Goal: Task Accomplishment & Management: Manage account settings

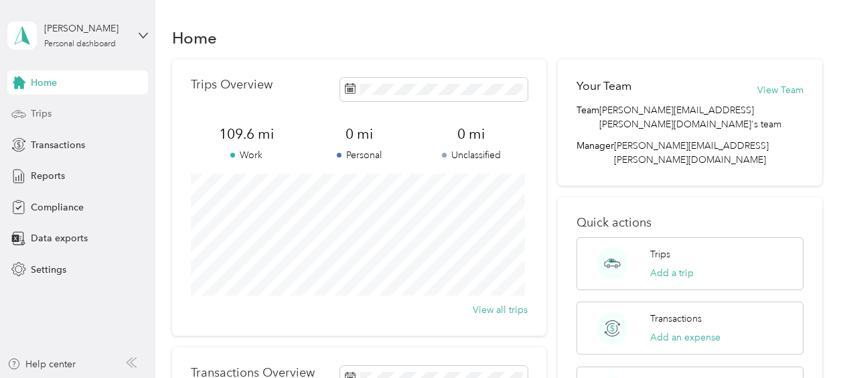
click at [52, 116] on div "Trips" at bounding box center [77, 114] width 141 height 24
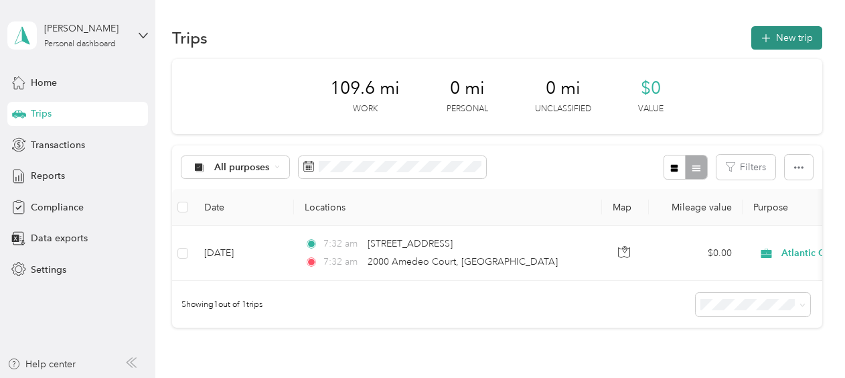
click at [776, 40] on button "New trip" at bounding box center [786, 37] width 71 height 23
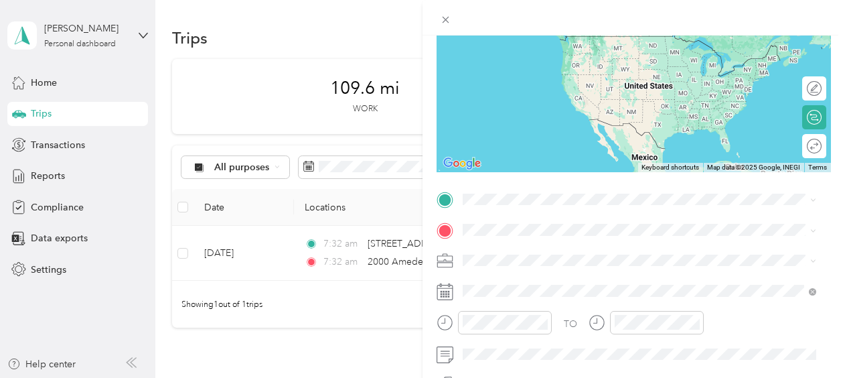
scroll to position [134, 0]
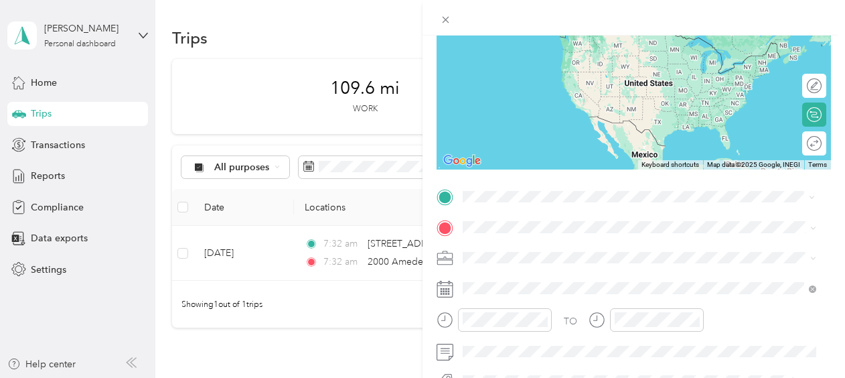
click at [558, 40] on span "[STREET_ADDRESS][US_STATE]" at bounding box center [555, 33] width 134 height 12
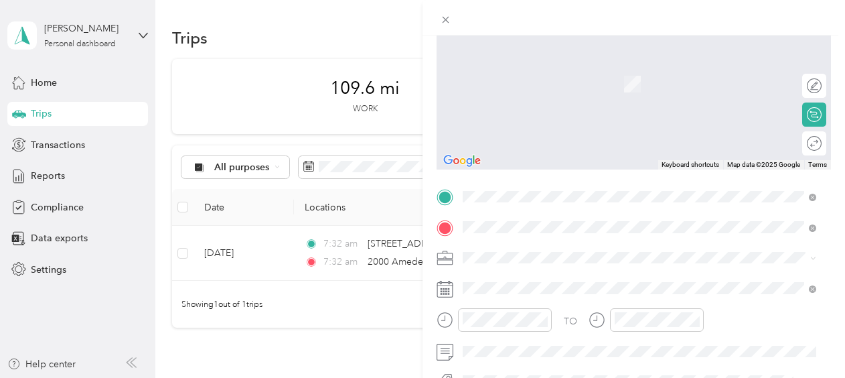
click at [558, 277] on span "[STREET_ADDRESS][US_STATE]" at bounding box center [555, 275] width 134 height 12
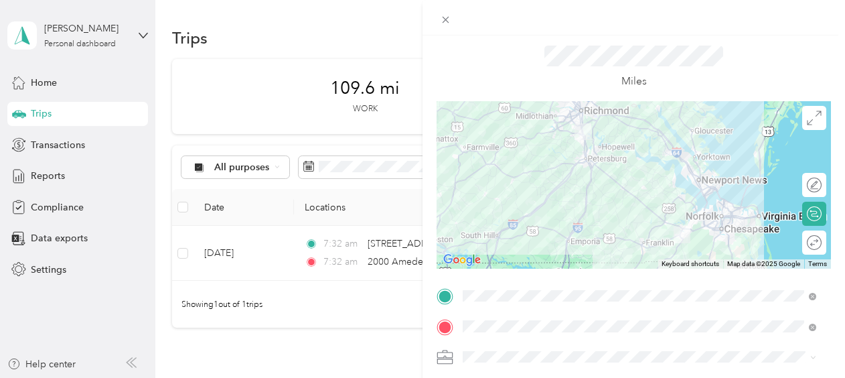
scroll to position [0, 0]
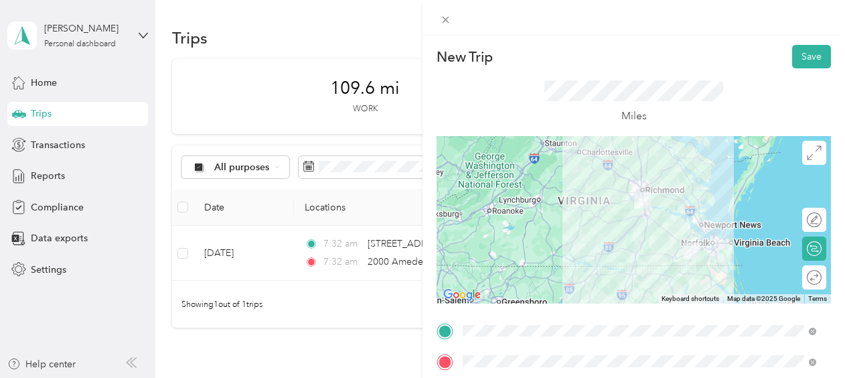
drag, startPoint x: 683, startPoint y: 233, endPoint x: 695, endPoint y: 234, distance: 12.1
click at [685, 234] on div at bounding box center [634, 219] width 394 height 167
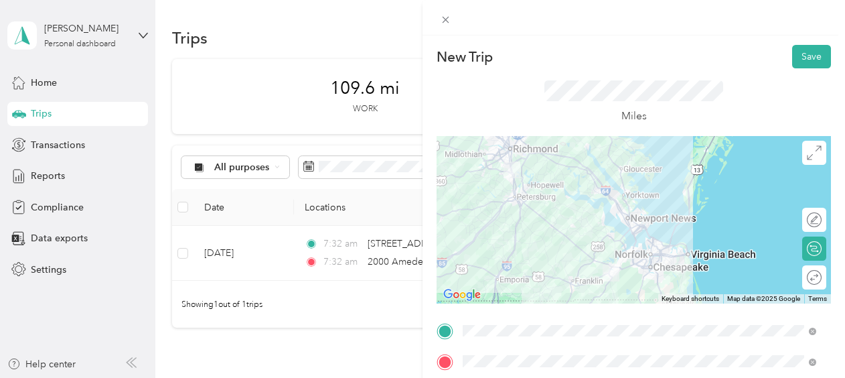
drag, startPoint x: 666, startPoint y: 225, endPoint x: 587, endPoint y: 226, distance: 79.0
click at [589, 229] on div at bounding box center [634, 219] width 394 height 167
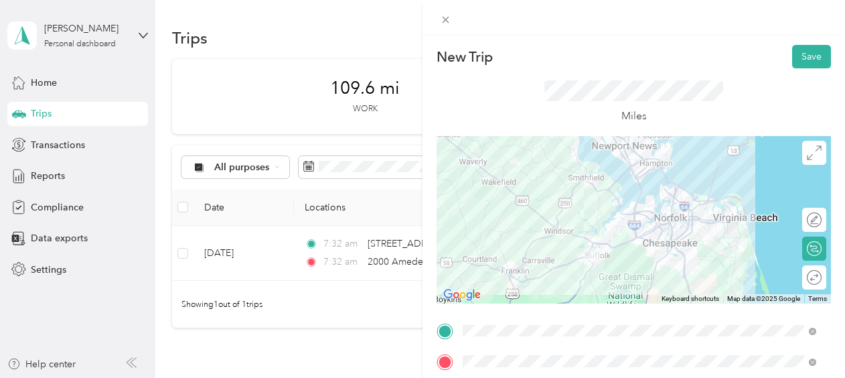
drag, startPoint x: 586, startPoint y: 246, endPoint x: 554, endPoint y: 177, distance: 76.1
click at [554, 177] on div at bounding box center [634, 219] width 394 height 167
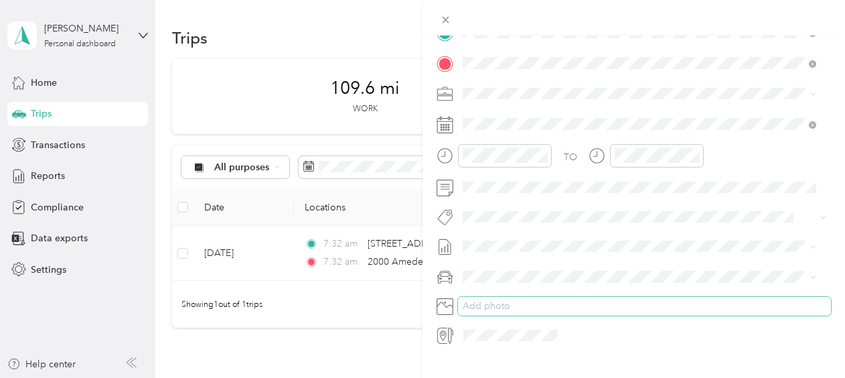
scroll to position [325, 0]
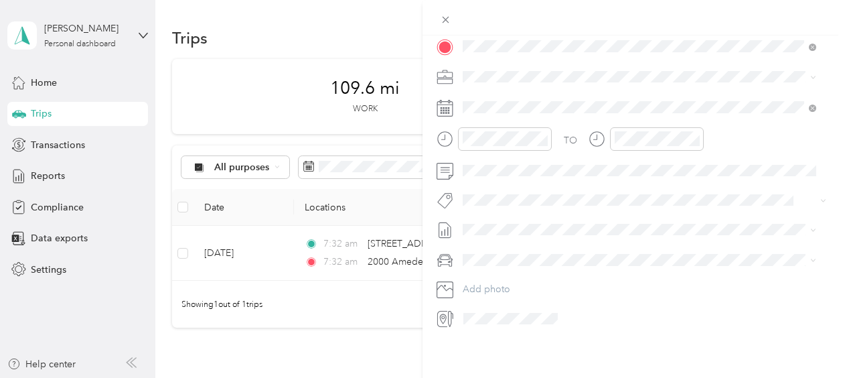
click at [441, 313] on icon at bounding box center [443, 318] width 8 height 11
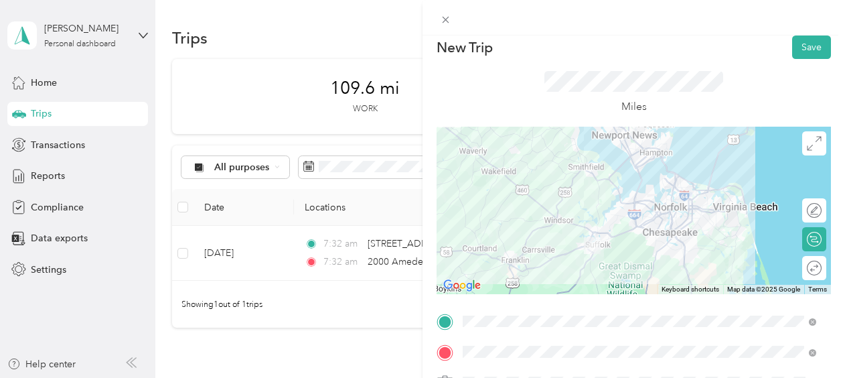
scroll to position [0, 0]
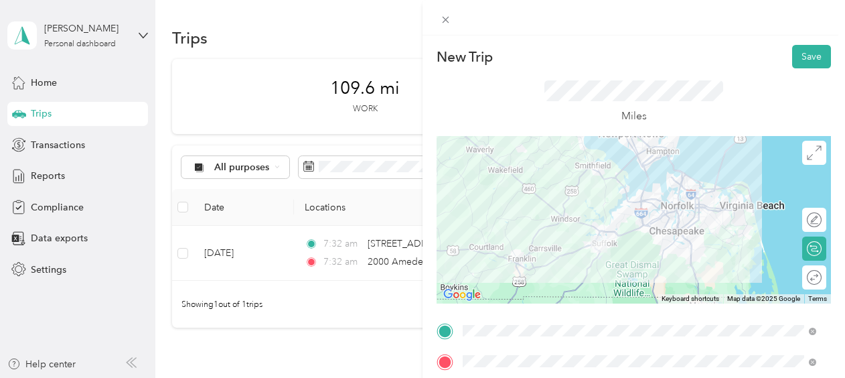
drag, startPoint x: 590, startPoint y: 252, endPoint x: 596, endPoint y: 244, distance: 10.0
click at [594, 244] on img at bounding box center [598, 243] width 27 height 27
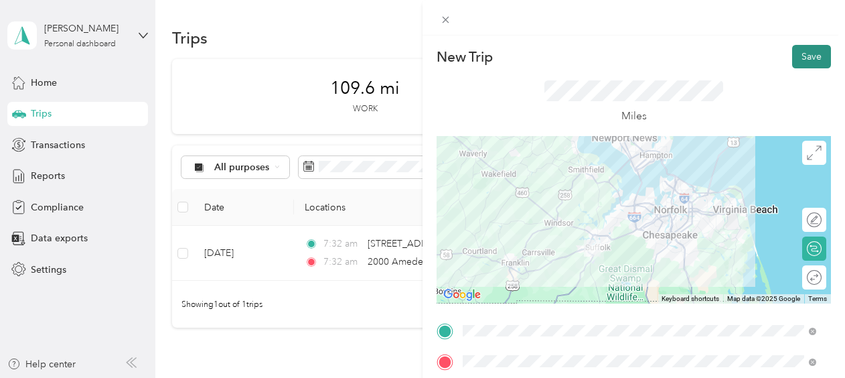
click at [797, 54] on button "Save" at bounding box center [811, 56] width 39 height 23
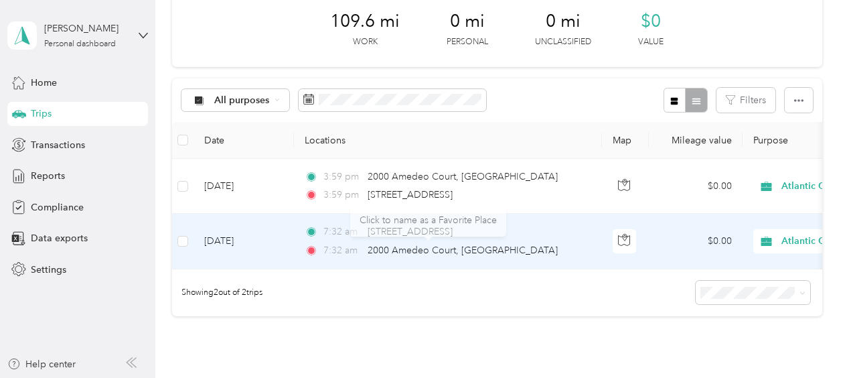
click at [428, 229] on div "Click to name as a Favorite Place" at bounding box center [428, 220] width 156 height 33
click at [453, 230] on span "[STREET_ADDRESS]" at bounding box center [410, 231] width 85 height 11
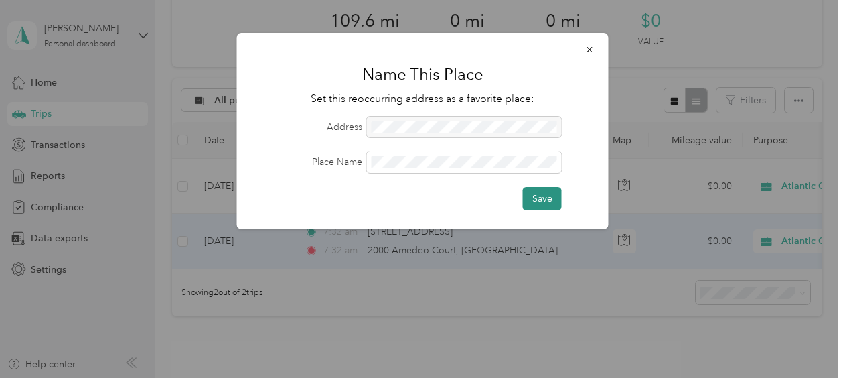
click at [546, 200] on button "Save" at bounding box center [542, 198] width 39 height 23
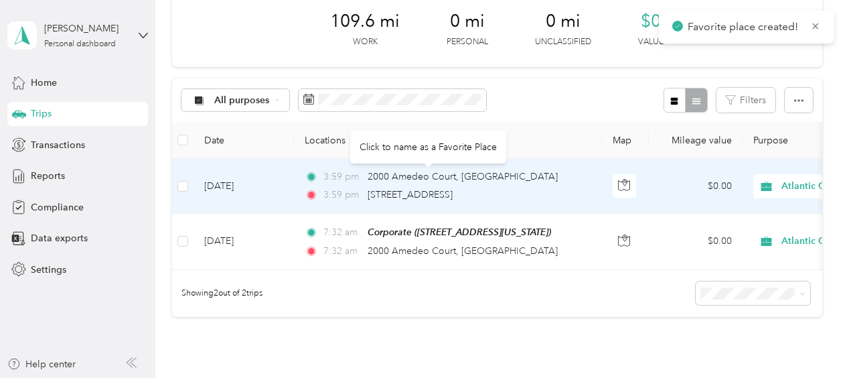
drag, startPoint x: 438, startPoint y: 175, endPoint x: 393, endPoint y: 150, distance: 51.6
click at [393, 150] on div "Click to name as a Favorite Place" at bounding box center [428, 147] width 156 height 33
click at [419, 175] on span "2000 Amedeo Court, [GEOGRAPHIC_DATA]" at bounding box center [463, 176] width 190 height 11
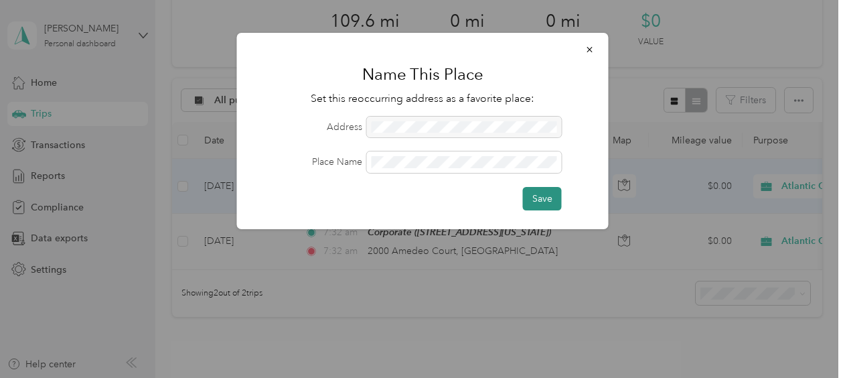
click at [550, 197] on button "Save" at bounding box center [542, 198] width 39 height 23
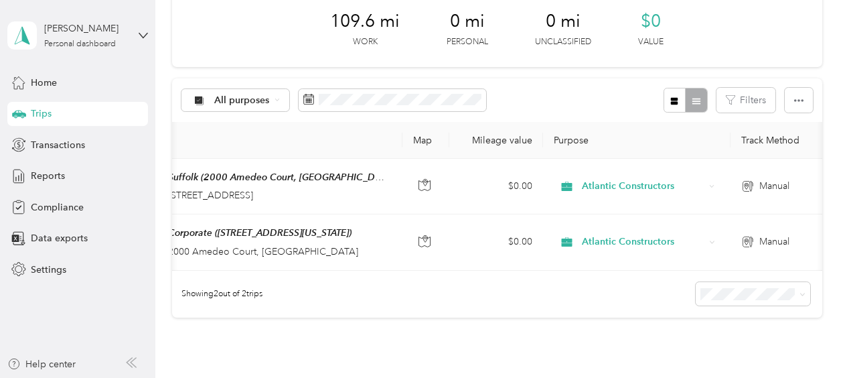
scroll to position [0, 198]
click at [802, 297] on icon at bounding box center [802, 294] width 6 height 6
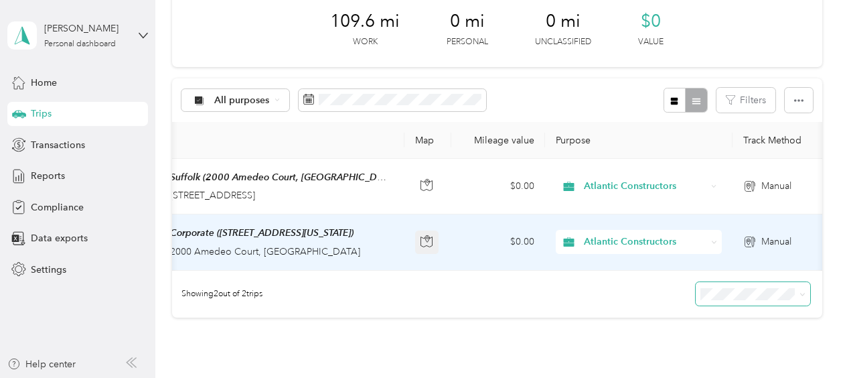
click at [426, 237] on icon "button" at bounding box center [427, 241] width 12 height 12
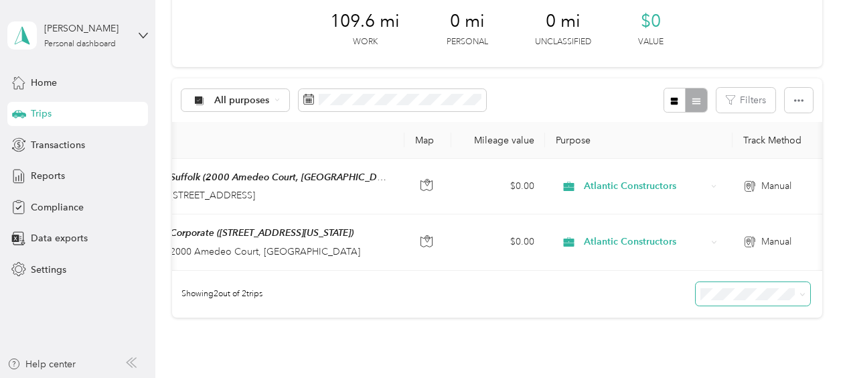
click at [487, 316] on div "Showing 2 out of 2 trips" at bounding box center [497, 294] width 650 height 47
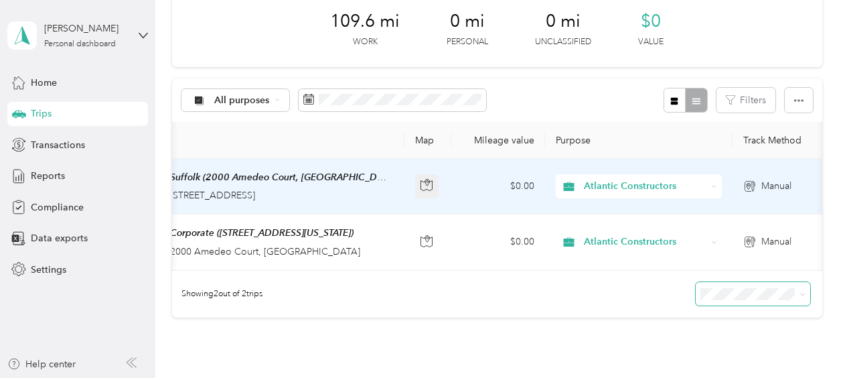
click at [427, 182] on icon "button" at bounding box center [427, 185] width 12 height 12
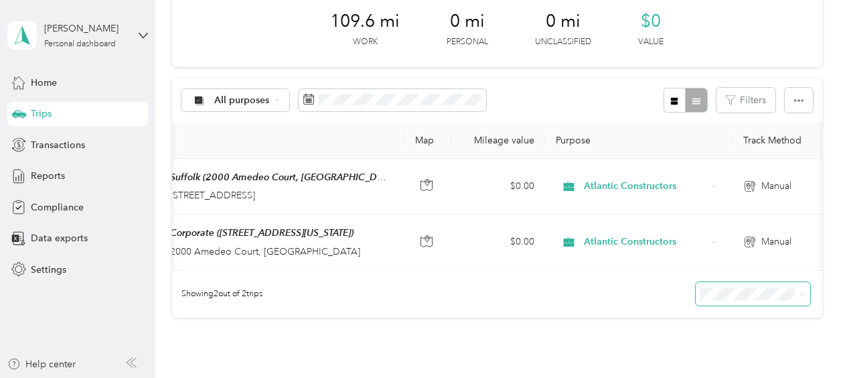
click at [637, 106] on div "All purposes Filters" at bounding box center [497, 100] width 650 height 44
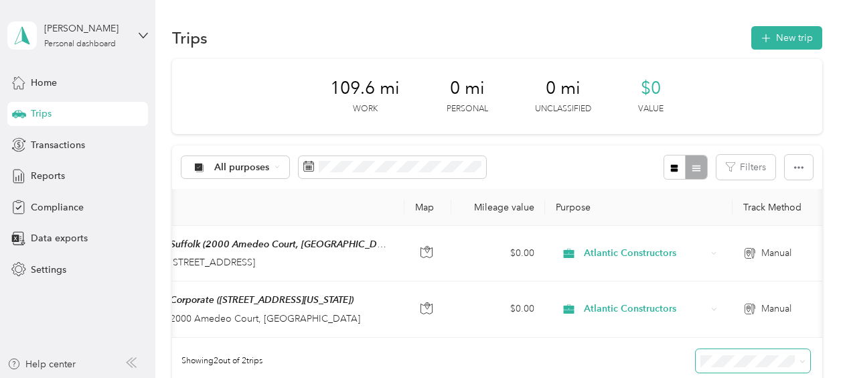
scroll to position [67, 0]
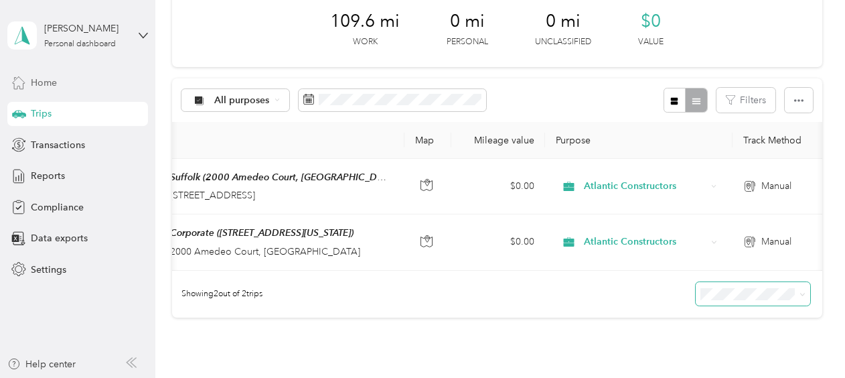
click at [48, 81] on span "Home" at bounding box center [44, 83] width 26 height 14
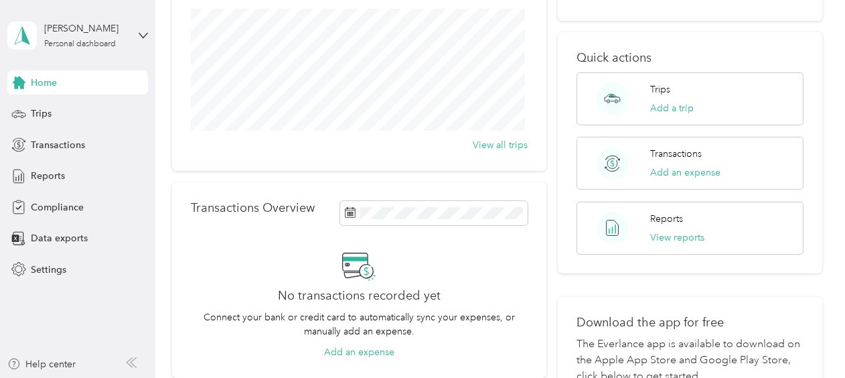
scroll to position [134, 0]
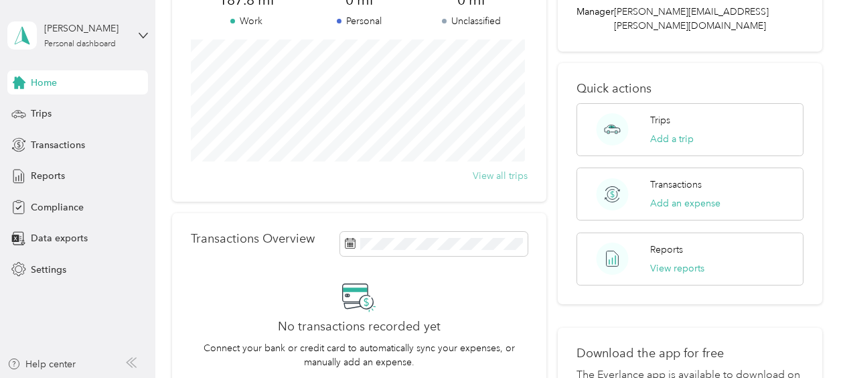
click at [490, 177] on button "View all trips" at bounding box center [500, 176] width 55 height 14
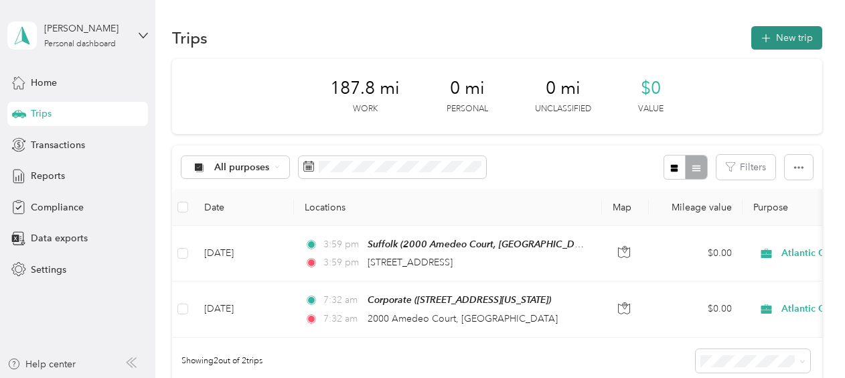
click at [797, 32] on button "New trip" at bounding box center [786, 37] width 71 height 23
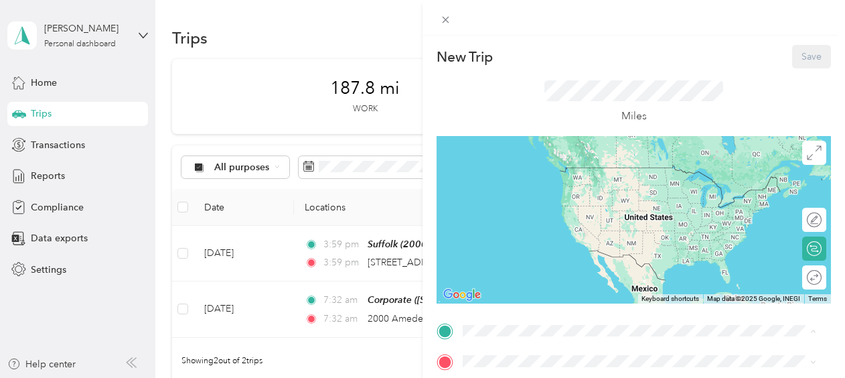
click at [558, 242] on div "Corporate [STREET_ADDRESS][US_STATE]" at bounding box center [555, 241] width 134 height 28
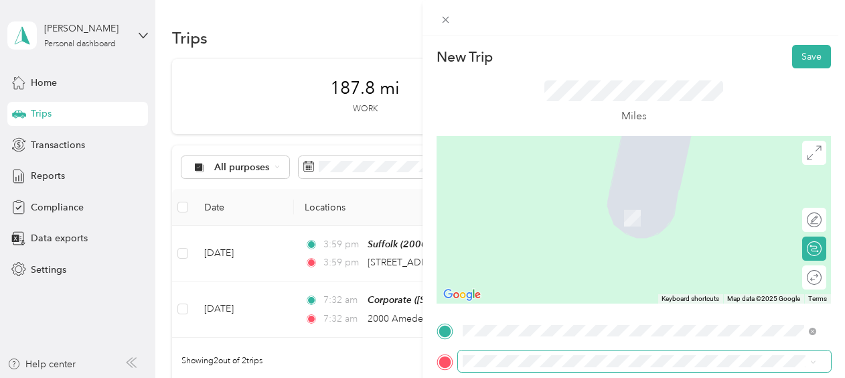
scroll to position [67, 0]
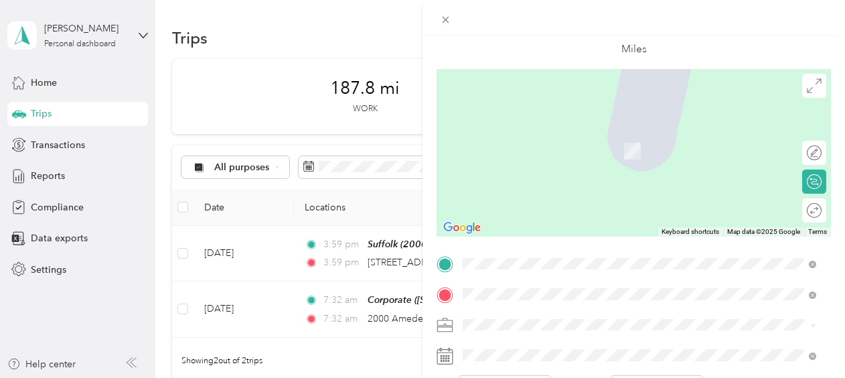
click at [542, 192] on span "[STREET_ADDRESS][US_STATE]" at bounding box center [555, 186] width 134 height 12
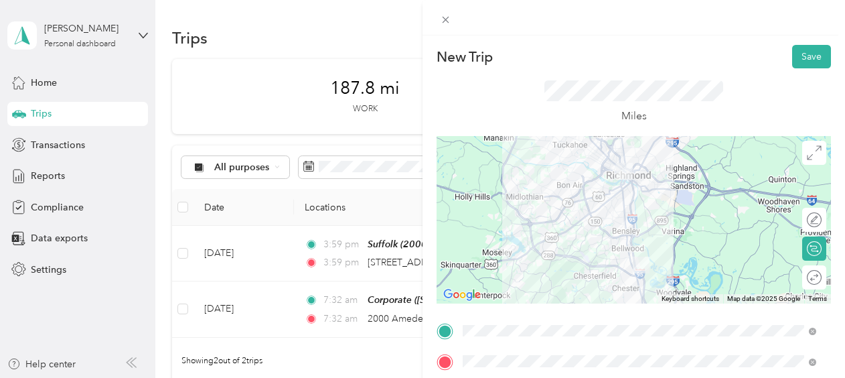
scroll to position [0, 0]
click at [805, 62] on button "Save" at bounding box center [811, 56] width 39 height 23
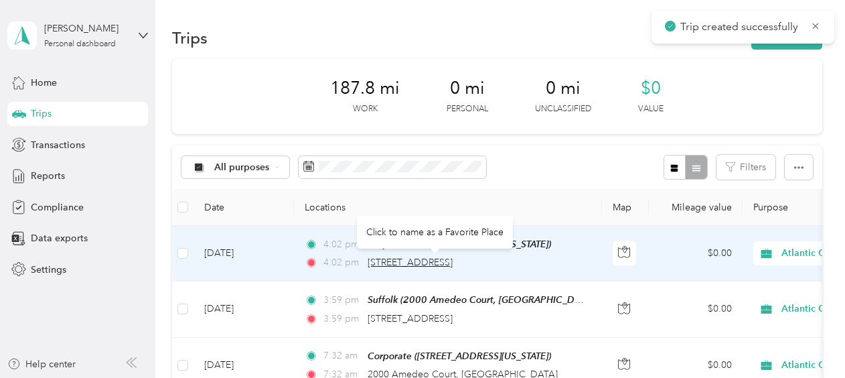
click at [421, 259] on span "[STREET_ADDRESS]" at bounding box center [410, 261] width 85 height 11
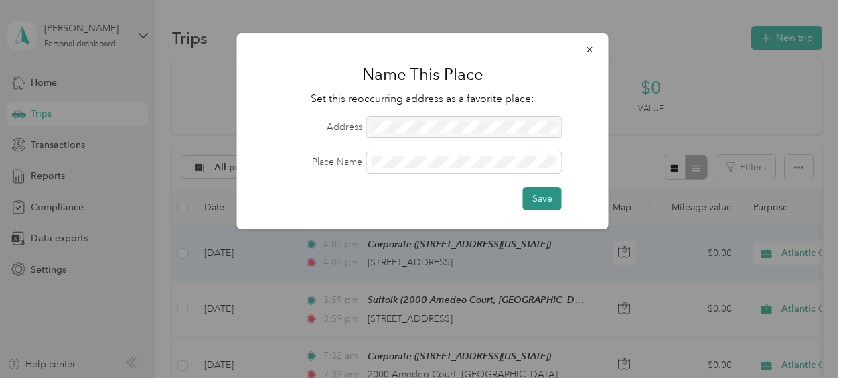
click at [536, 197] on button "Save" at bounding box center [542, 198] width 39 height 23
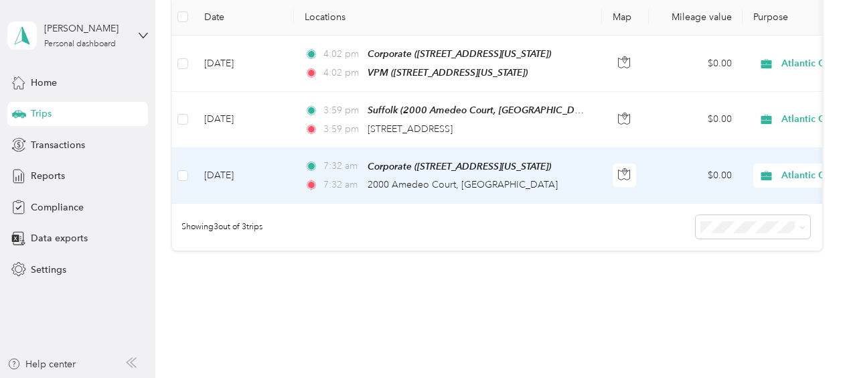
scroll to position [201, 0]
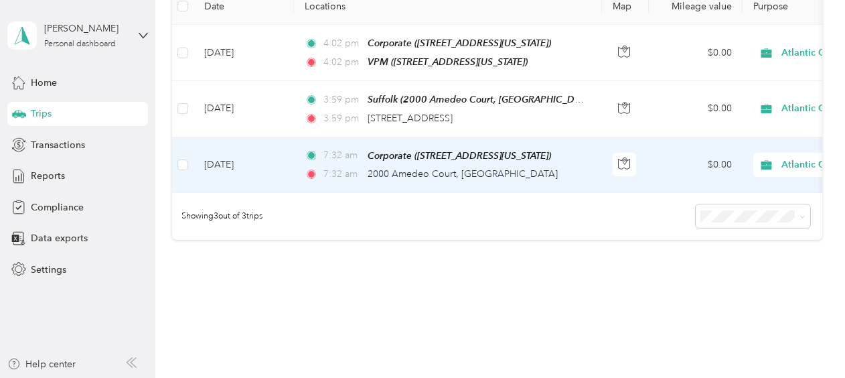
click at [782, 161] on span "Atlantic Constructors" at bounding box center [842, 164] width 123 height 15
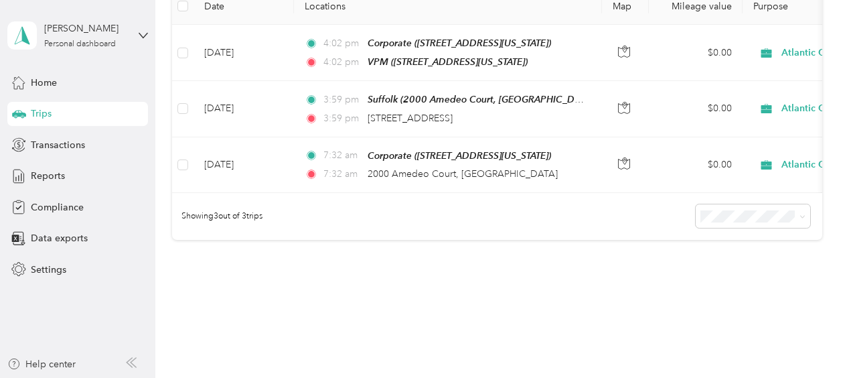
click at [514, 254] on div "187.8 mi Work 0 mi Personal 0 mi Unclassified $0 Value All purposes Filters Dat…" at bounding box center [497, 72] width 650 height 429
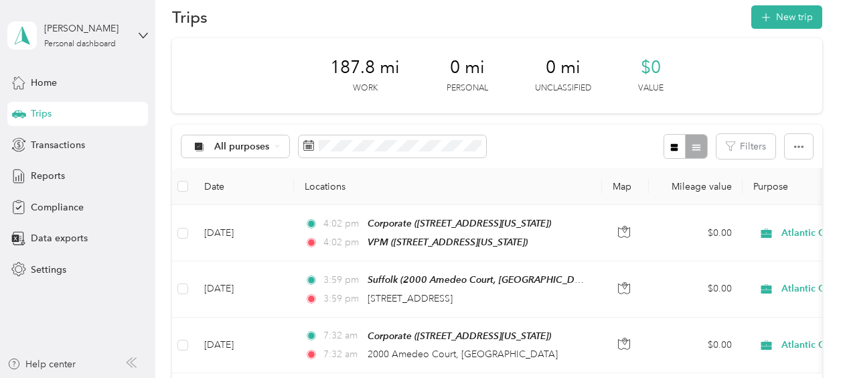
scroll to position [0, 0]
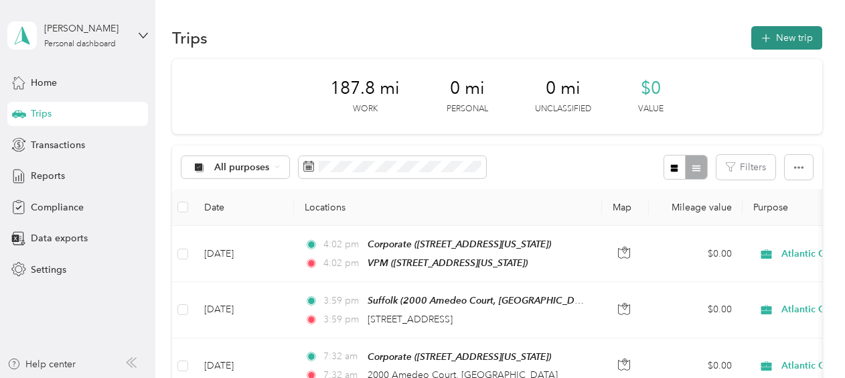
click at [785, 39] on button "New trip" at bounding box center [786, 37] width 71 height 23
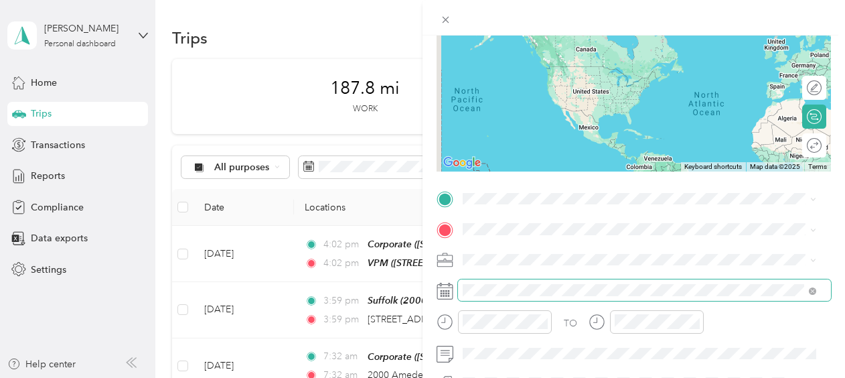
scroll to position [134, 0]
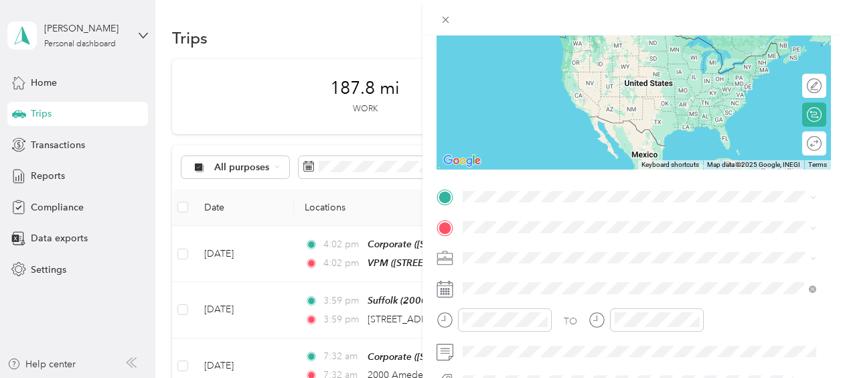
click at [532, 36] on div "VPM" at bounding box center [555, 35] width 134 height 12
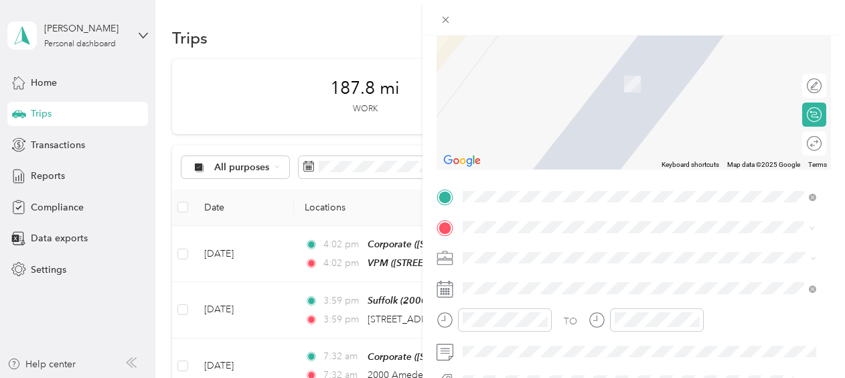
click at [553, 67] on span "[STREET_ADDRESS][PERSON_NAME][US_STATE]" at bounding box center [592, 64] width 208 height 12
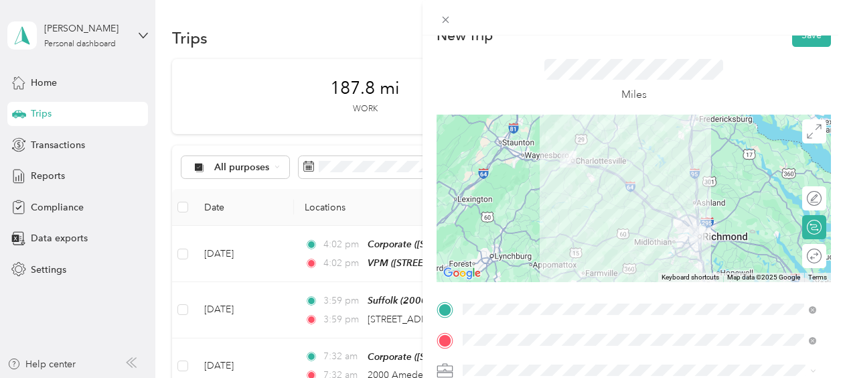
scroll to position [0, 0]
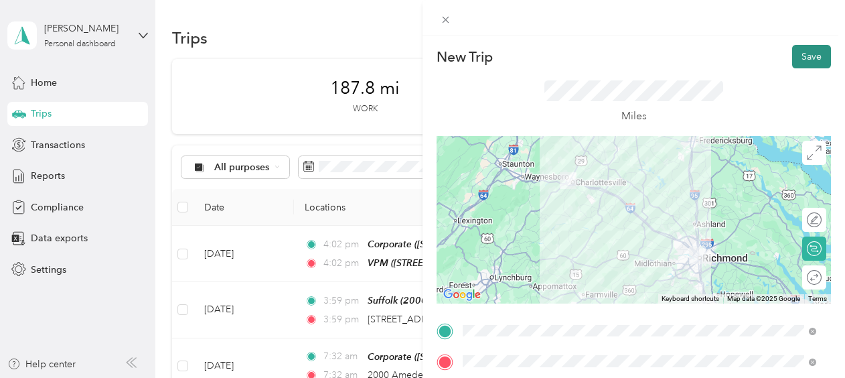
click at [792, 57] on button "Save" at bounding box center [811, 56] width 39 height 23
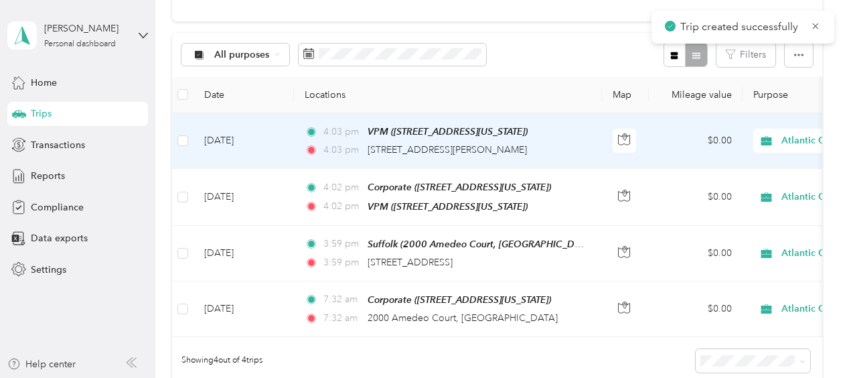
scroll to position [134, 0]
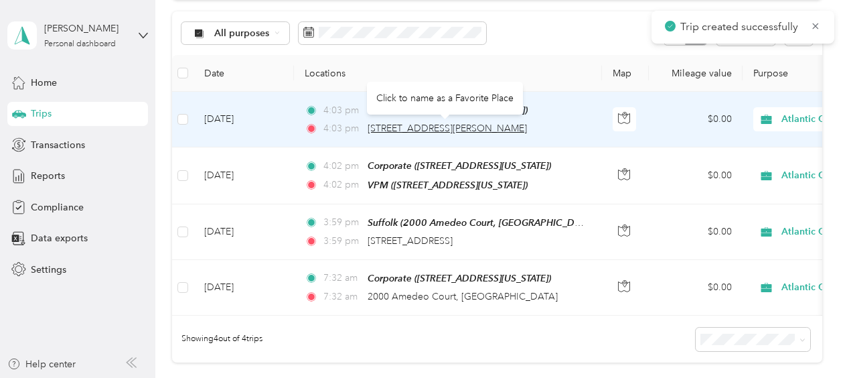
click at [433, 127] on span "[STREET_ADDRESS][PERSON_NAME]" at bounding box center [447, 128] width 159 height 11
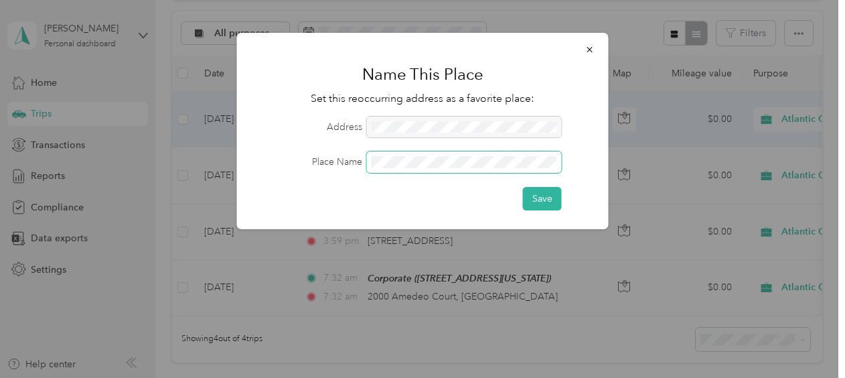
click at [429, 153] on span at bounding box center [464, 161] width 195 height 21
click at [439, 167] on span at bounding box center [464, 161] width 195 height 21
click at [549, 194] on button "Save" at bounding box center [542, 198] width 39 height 23
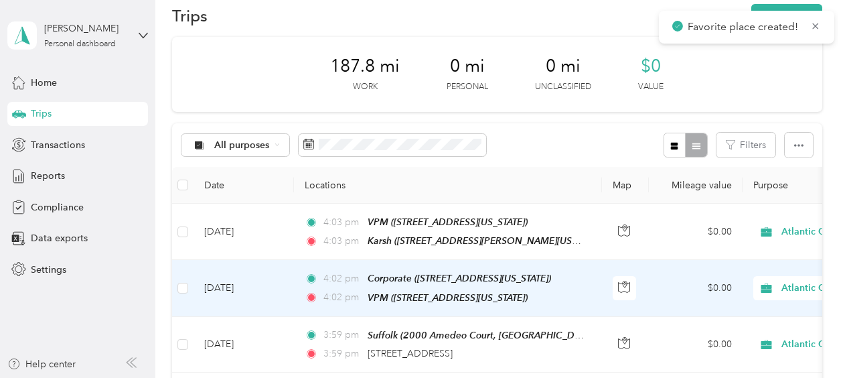
scroll to position [0, 0]
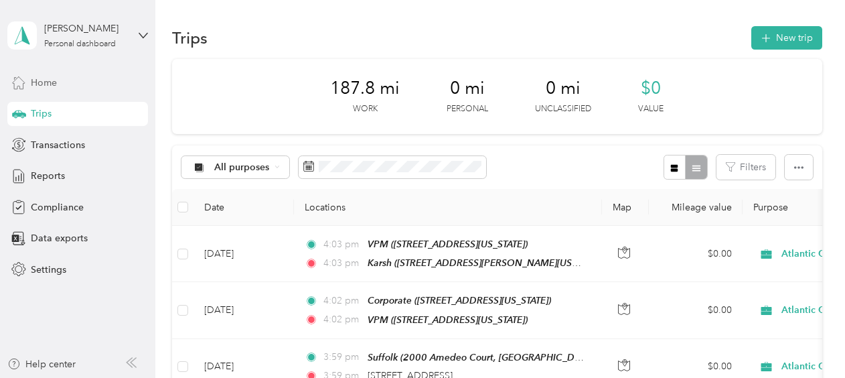
click at [46, 88] on span "Home" at bounding box center [44, 83] width 26 height 14
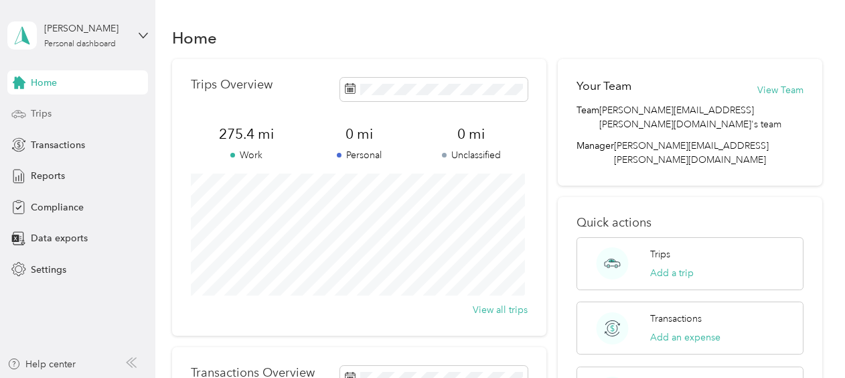
click at [29, 111] on div "Trips" at bounding box center [77, 114] width 141 height 24
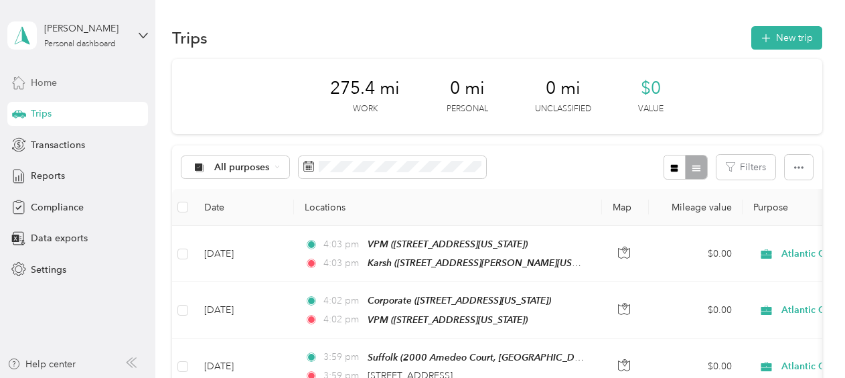
click at [46, 76] on span "Home" at bounding box center [44, 83] width 26 height 14
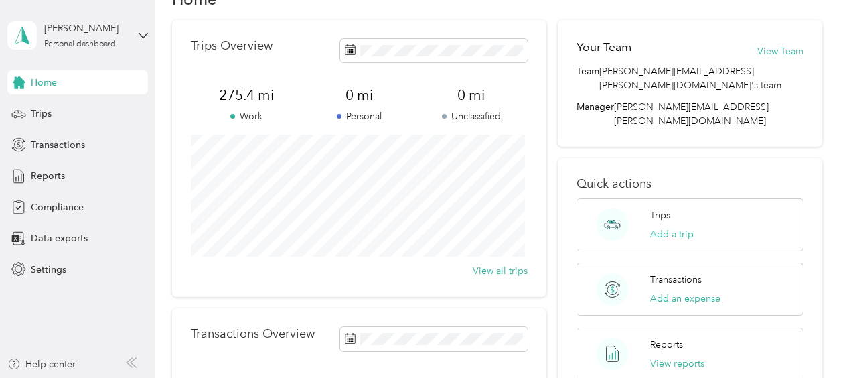
scroll to position [67, 0]
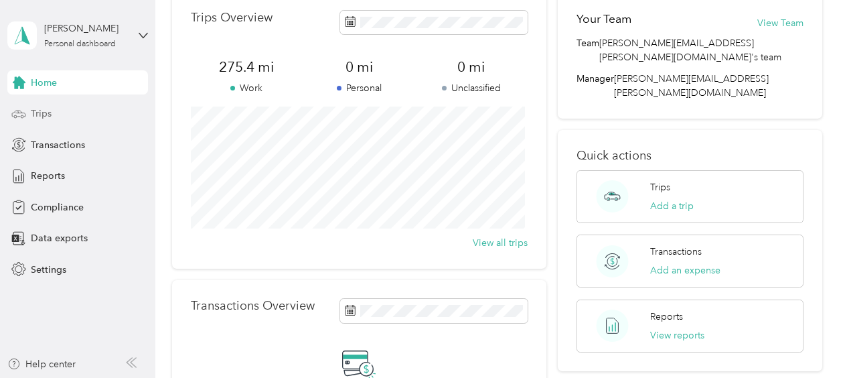
click at [43, 115] on span "Trips" at bounding box center [41, 113] width 21 height 14
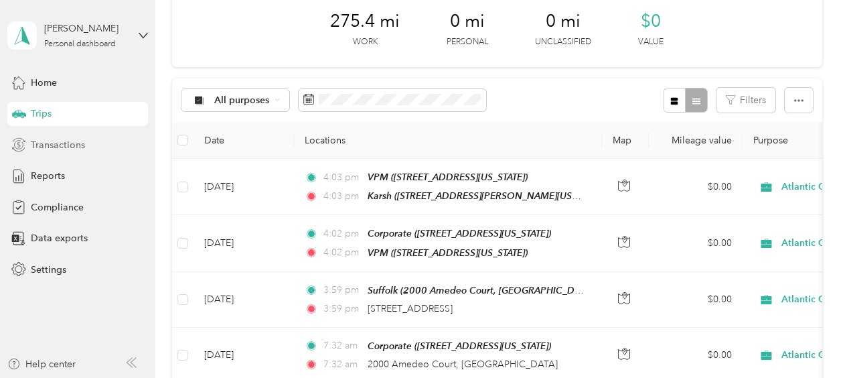
click at [50, 141] on span "Transactions" at bounding box center [58, 145] width 54 height 14
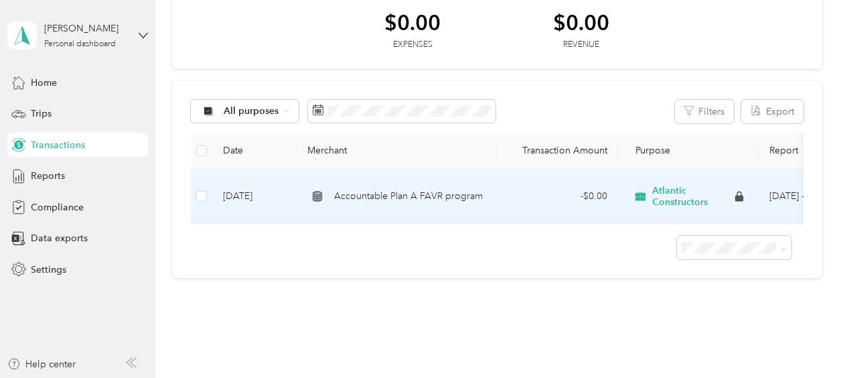
click at [411, 195] on span "Accountable Plan A FAVR program" at bounding box center [408, 196] width 149 height 15
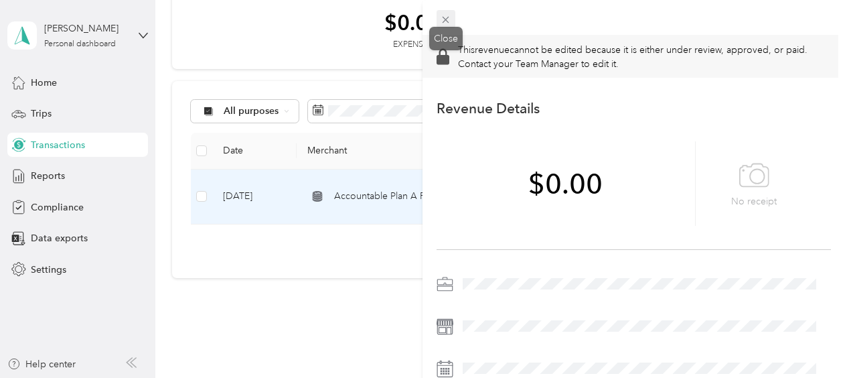
click at [443, 19] on icon at bounding box center [445, 19] width 11 height 11
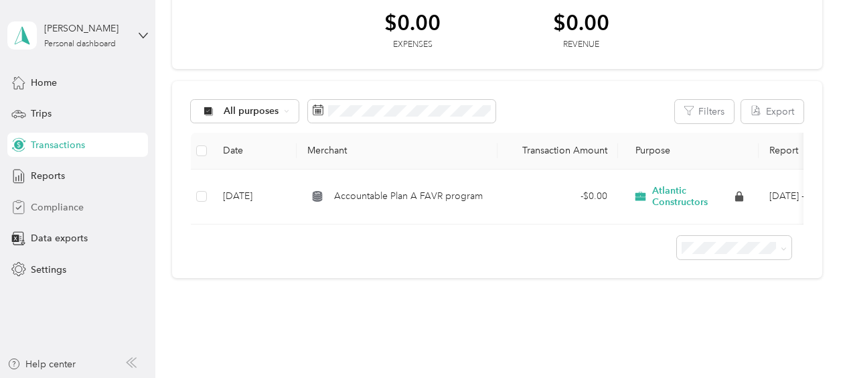
click at [63, 208] on span "Compliance" at bounding box center [57, 207] width 53 height 14
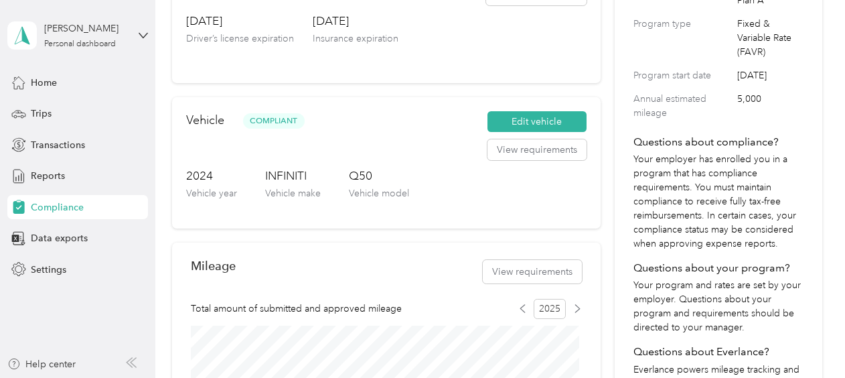
scroll to position [201, 0]
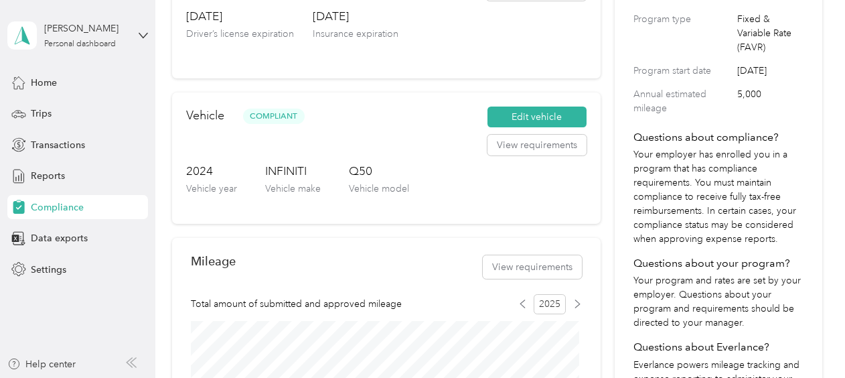
click at [739, 107] on span "5,000" at bounding box center [770, 101] width 66 height 28
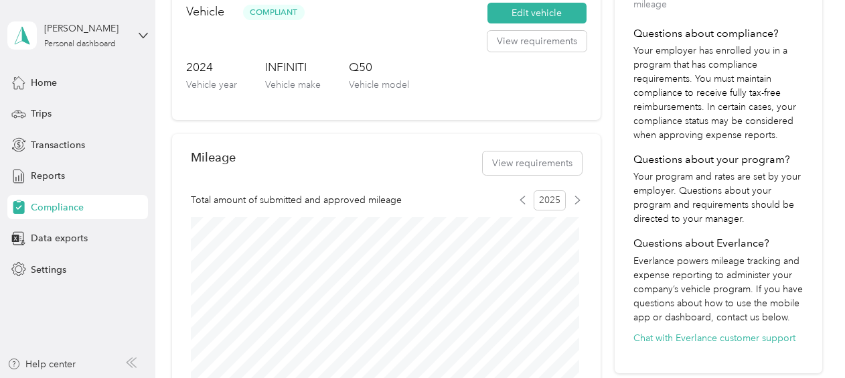
scroll to position [335, 0]
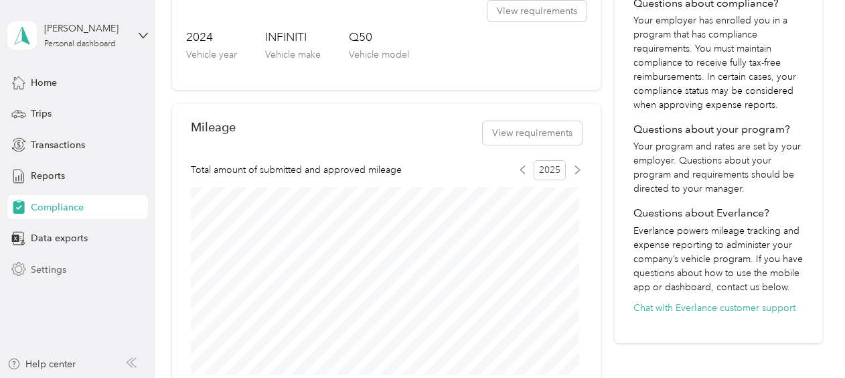
click at [55, 266] on span "Settings" at bounding box center [48, 269] width 35 height 14
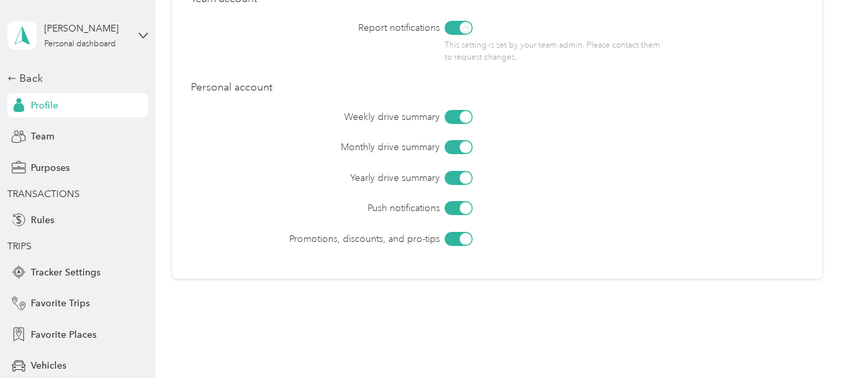
scroll to position [670, 0]
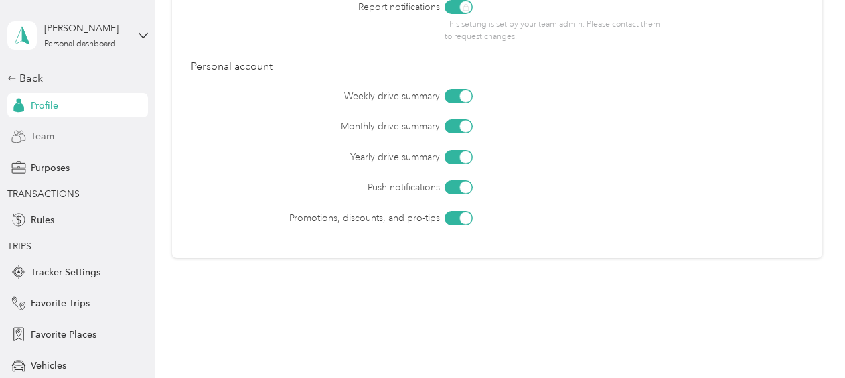
click at [31, 134] on span "Team" at bounding box center [42, 136] width 23 height 14
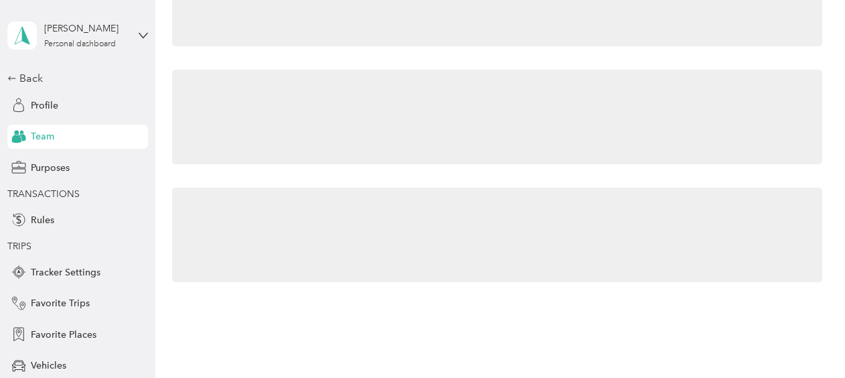
scroll to position [491, 0]
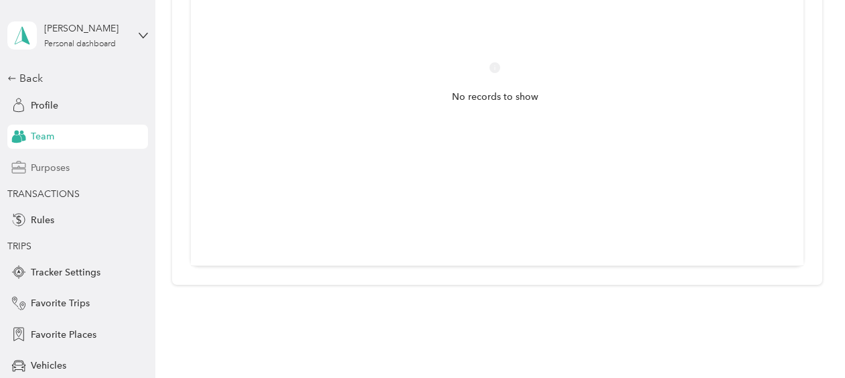
click at [49, 166] on span "Purposes" at bounding box center [50, 168] width 39 height 14
